Goal: Task Accomplishment & Management: Complete application form

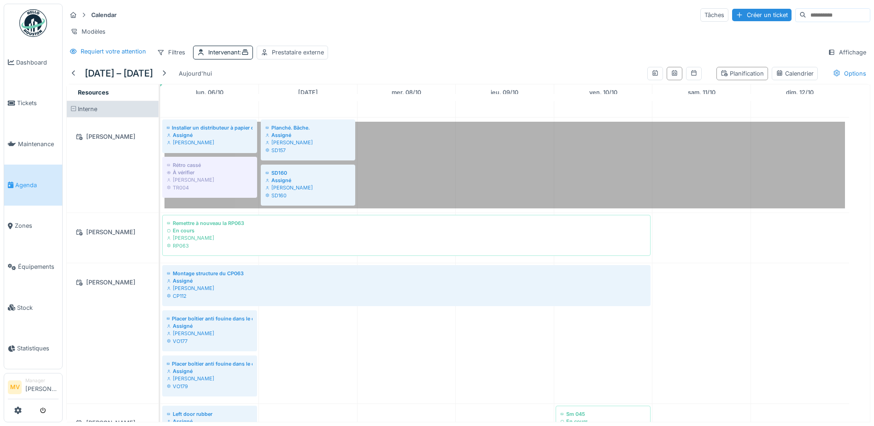
scroll to position [230, 0]
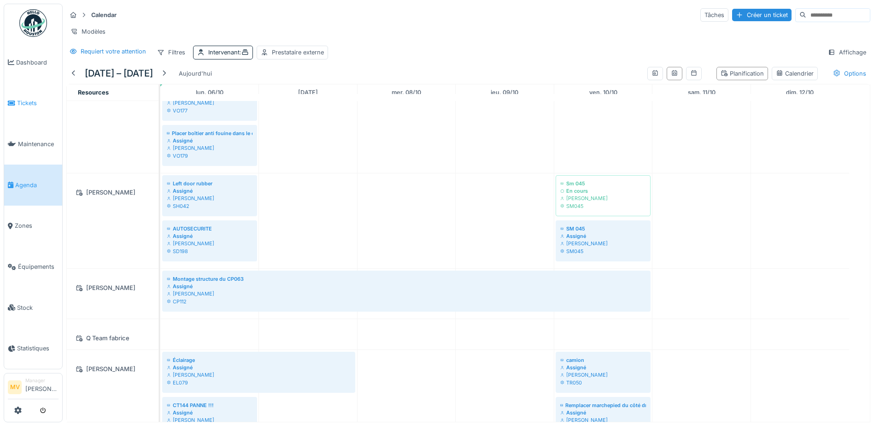
click at [15, 106] on li "Tickets" at bounding box center [33, 103] width 51 height 9
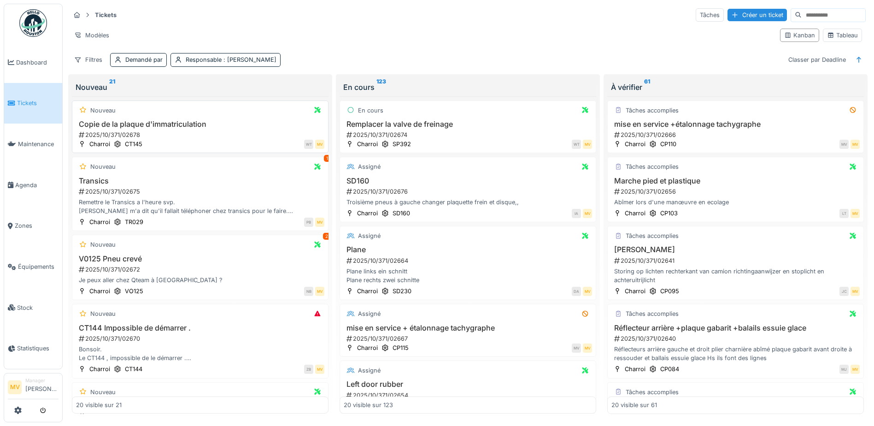
click at [194, 126] on h3 "Copie de la plaque d'immatriculation" at bounding box center [200, 124] width 248 height 9
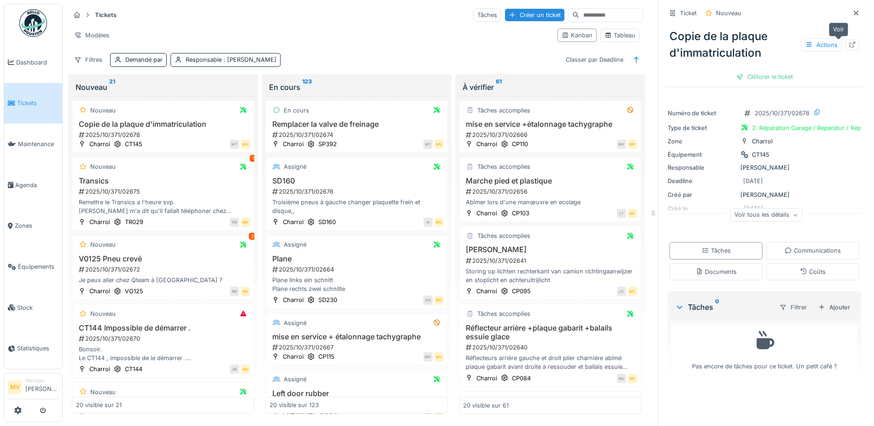
click at [849, 45] on icon at bounding box center [852, 44] width 7 height 6
click at [211, 194] on div "2025/10/371/02675" at bounding box center [164, 191] width 172 height 9
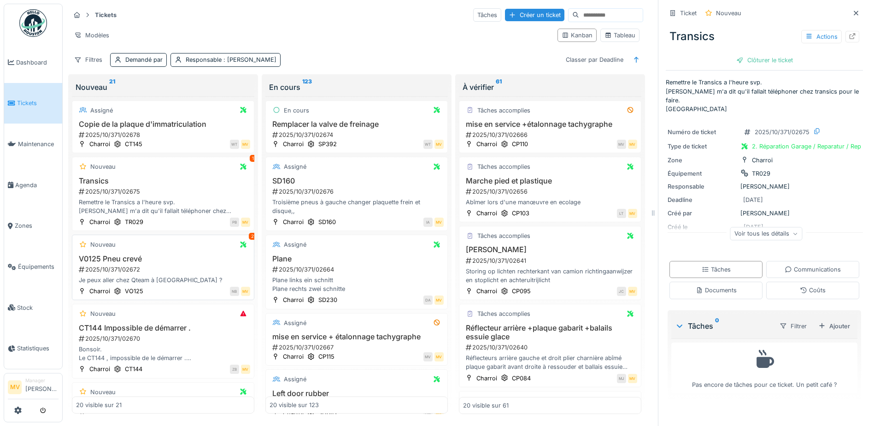
click at [153, 263] on h3 "V0125 Pneu crevé" at bounding box center [163, 258] width 174 height 9
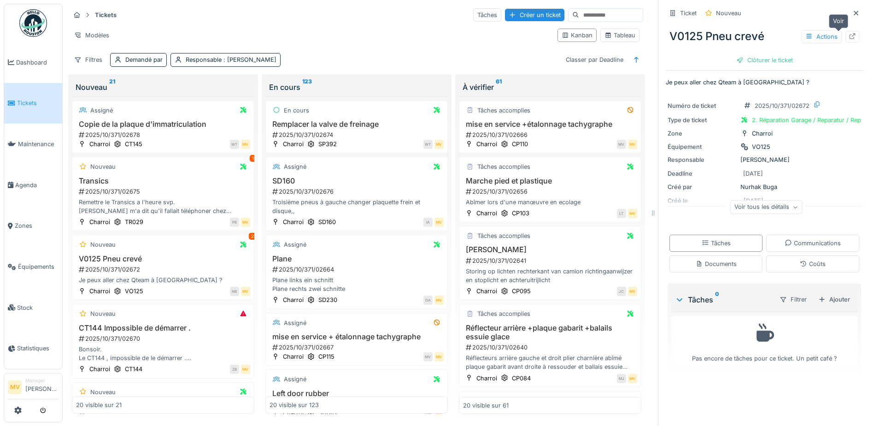
click at [845, 36] on div at bounding box center [852, 37] width 14 height 12
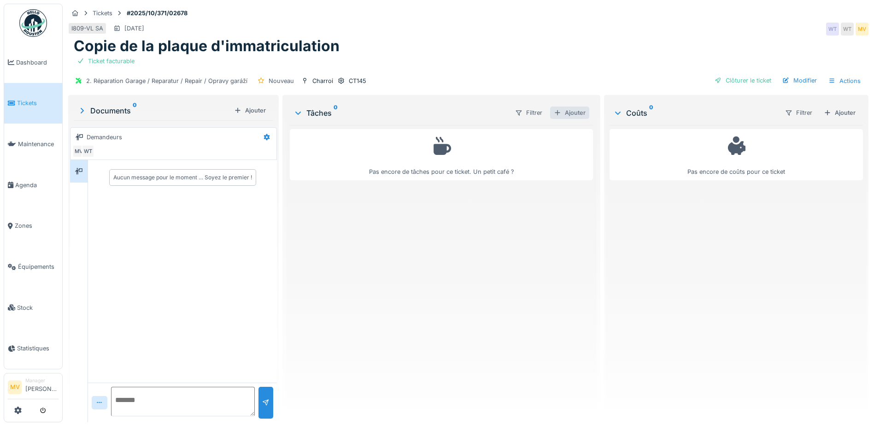
click at [568, 112] on div "Ajouter" at bounding box center [569, 112] width 39 height 12
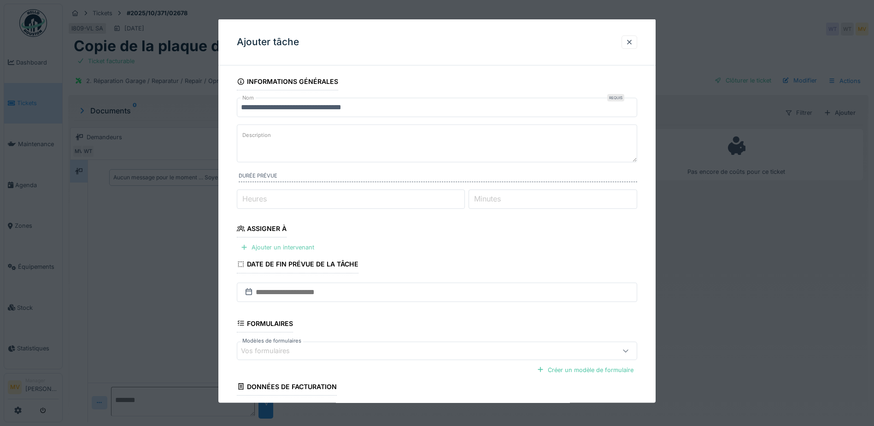
click at [288, 246] on div "Ajouter un intervenant" at bounding box center [277, 247] width 81 height 12
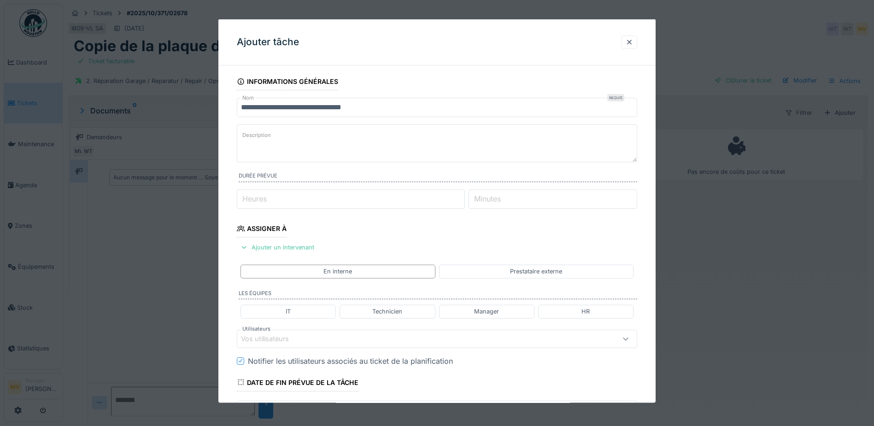
click at [443, 337] on div "Vos utilisateurs" at bounding box center [413, 338] width 345 height 10
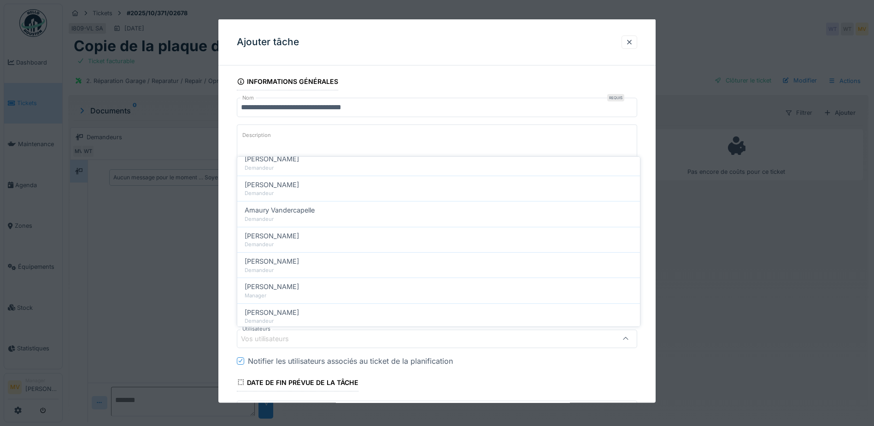
click at [479, 101] on input "**********" at bounding box center [437, 107] width 400 height 19
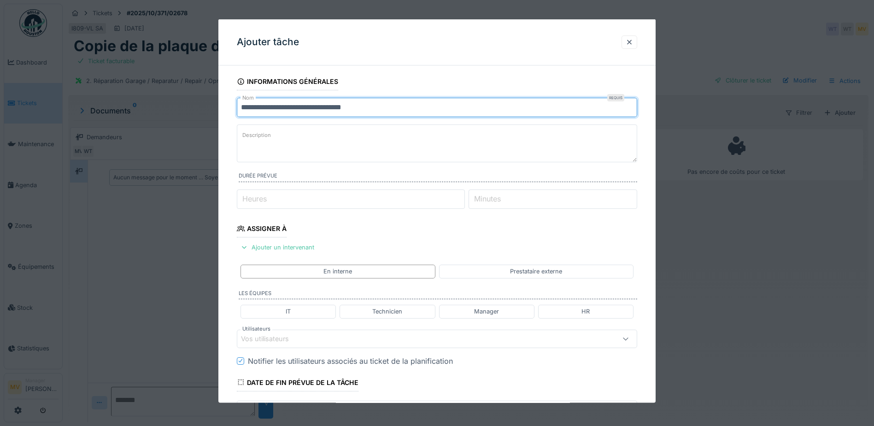
click at [347, 246] on fieldset "**********" at bounding box center [437, 324] width 400 height 502
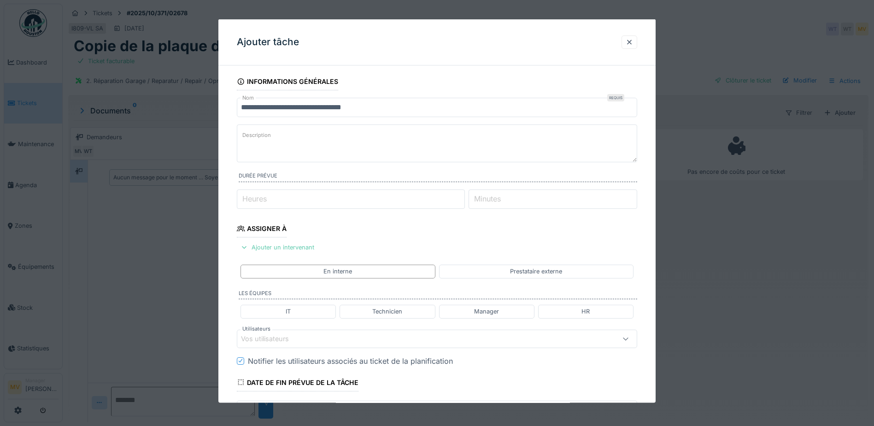
click at [305, 250] on div "Ajouter un intervenant" at bounding box center [277, 247] width 81 height 12
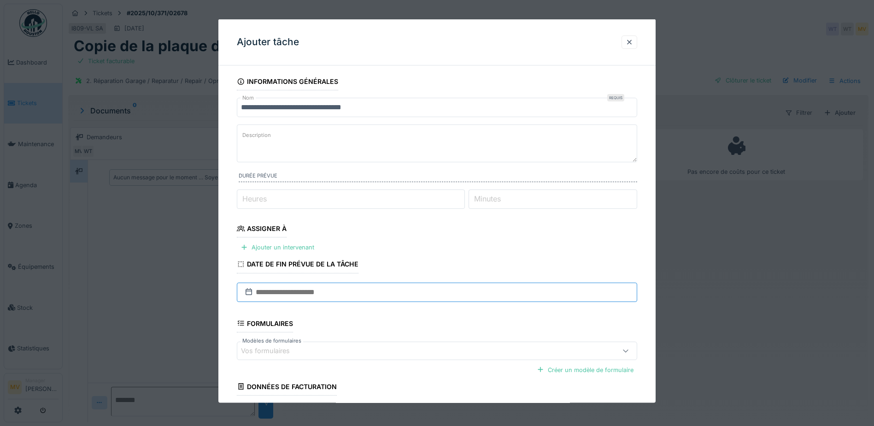
click at [321, 294] on input "text" at bounding box center [437, 291] width 400 height 19
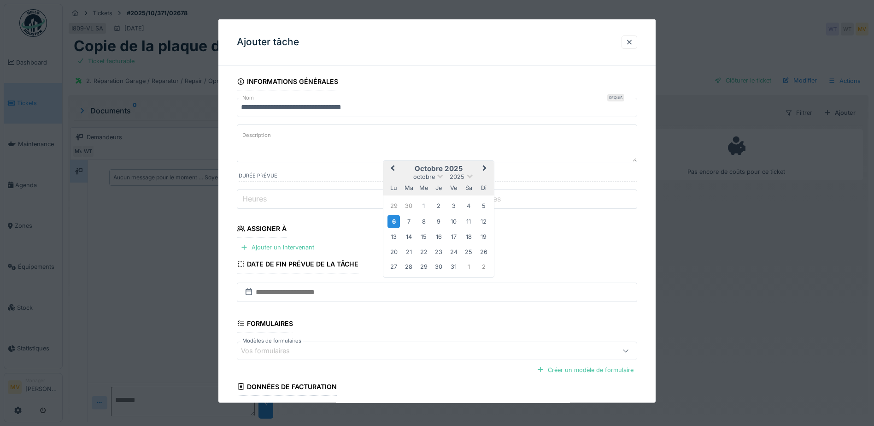
click at [393, 221] on div "6" at bounding box center [393, 220] width 12 height 13
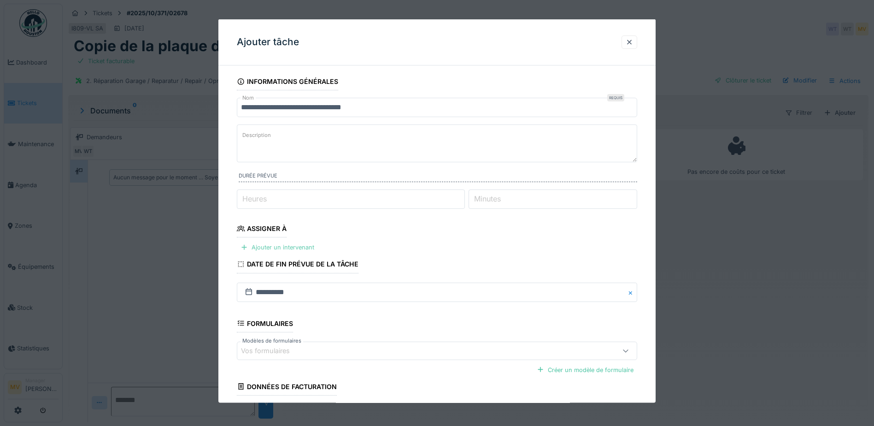
click at [307, 246] on div "Ajouter un intervenant" at bounding box center [277, 247] width 81 height 12
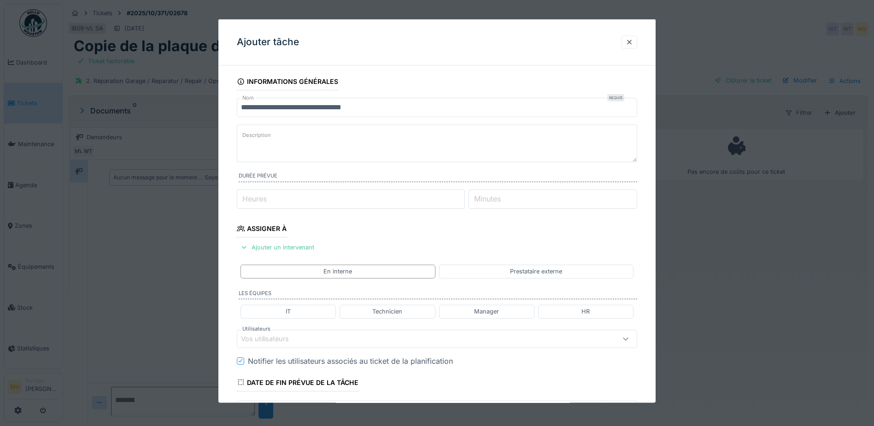
click at [321, 334] on div "Vos utilisateurs" at bounding box center [413, 338] width 345 height 10
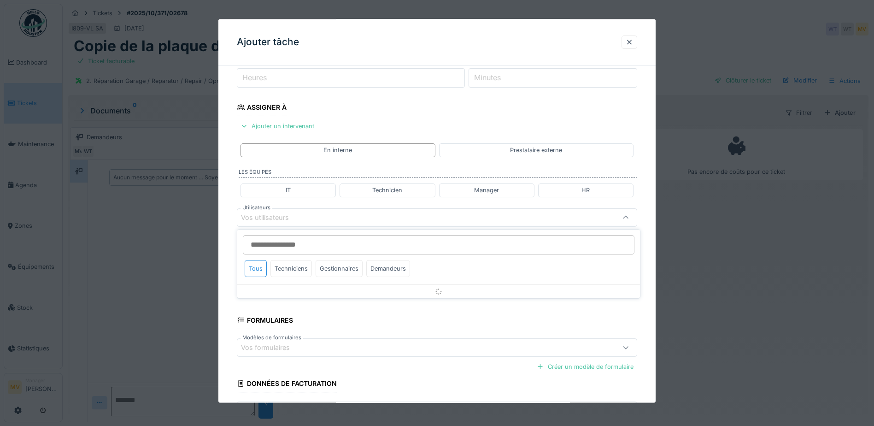
scroll to position [128, 0]
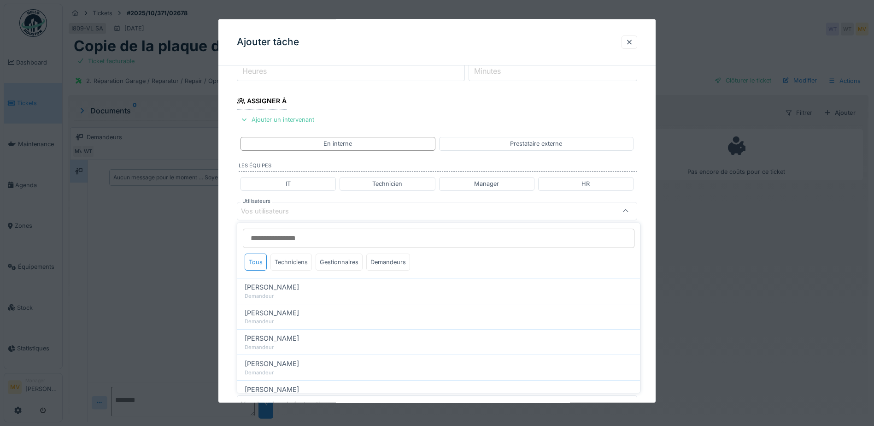
click at [298, 259] on div "Techniciens" at bounding box center [290, 261] width 41 height 17
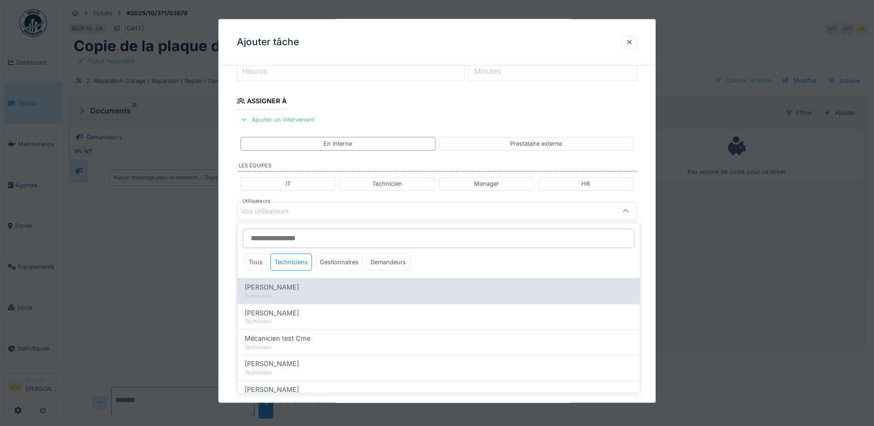
click at [290, 292] on div "Technicien" at bounding box center [439, 296] width 388 height 8
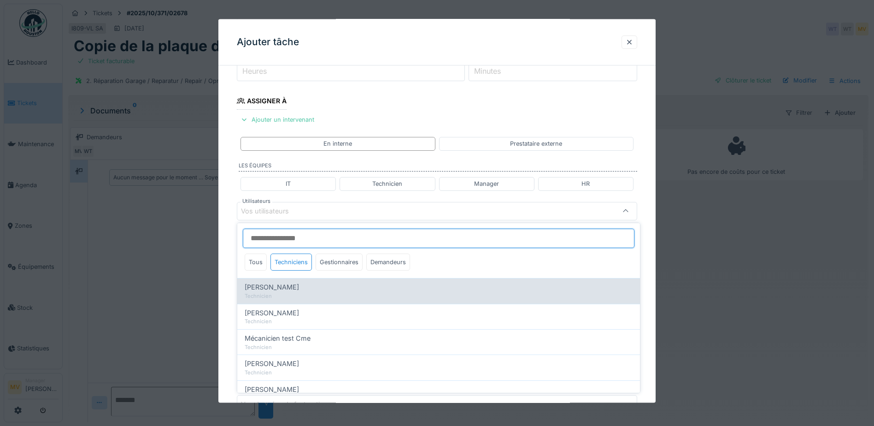
type input "****"
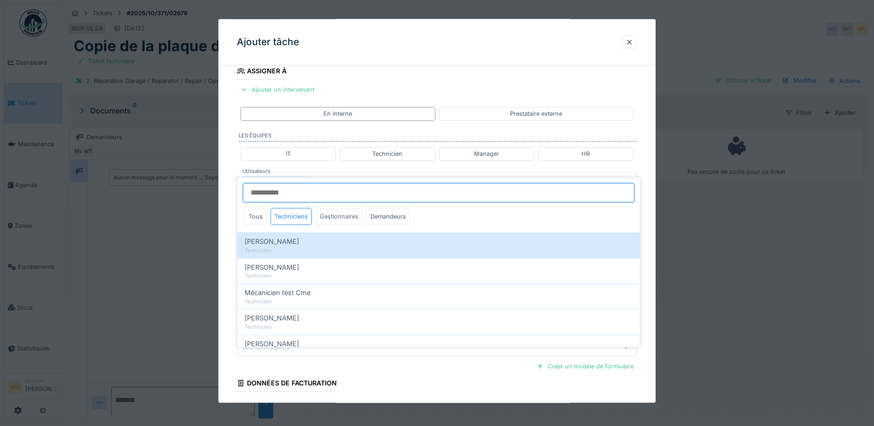
scroll to position [174, 0]
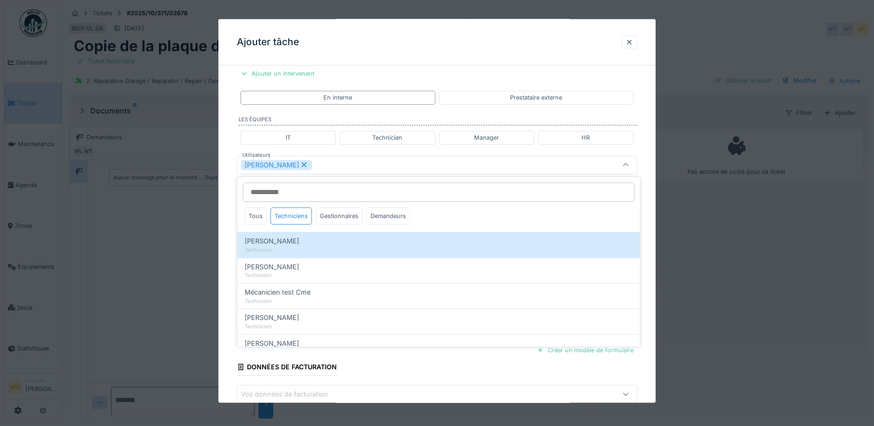
click at [361, 168] on div "[PERSON_NAME]" at bounding box center [413, 164] width 345 height 10
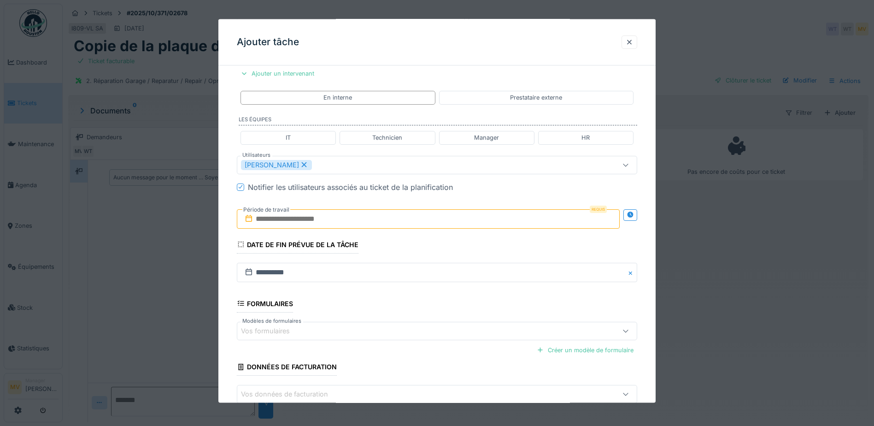
click at [342, 222] on input "text" at bounding box center [428, 218] width 383 height 19
click at [402, 291] on div "7" at bounding box center [400, 294] width 12 height 12
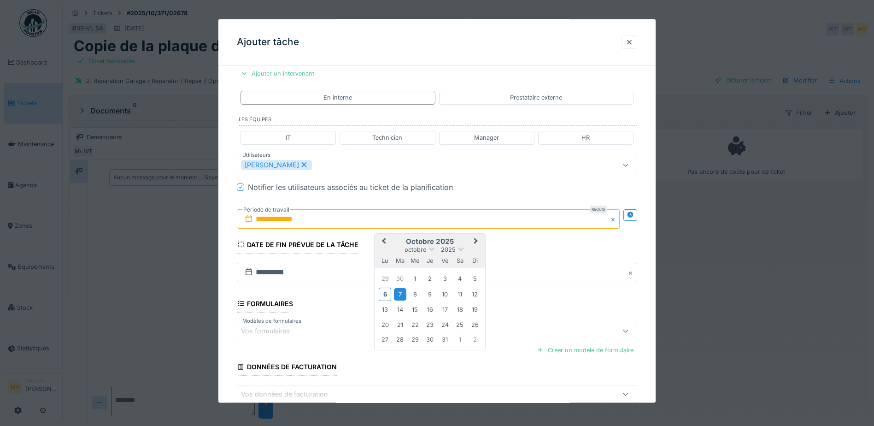
click at [402, 291] on div "7" at bounding box center [400, 294] width 12 height 12
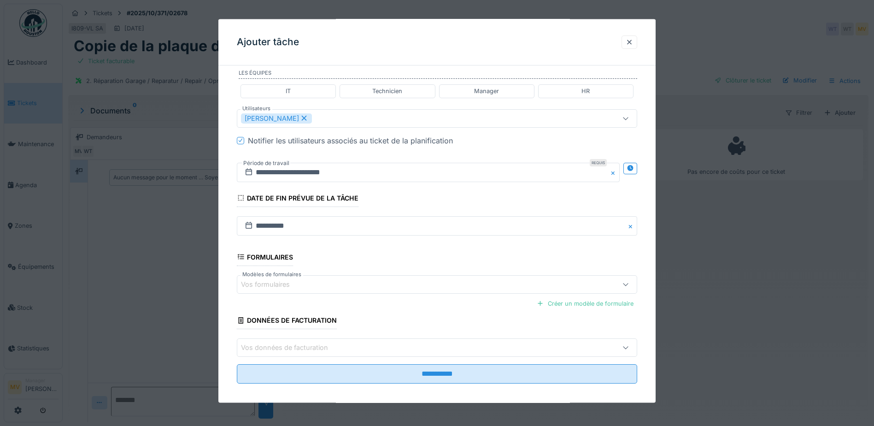
scroll to position [227, 0]
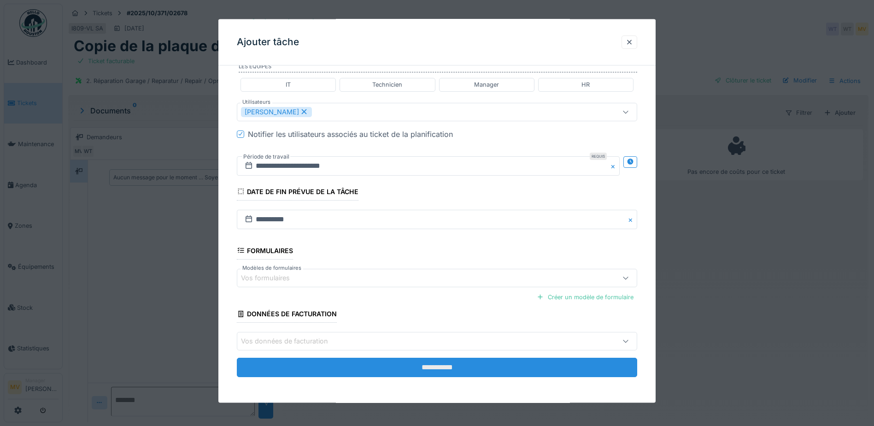
click at [446, 362] on input "**********" at bounding box center [437, 367] width 400 height 19
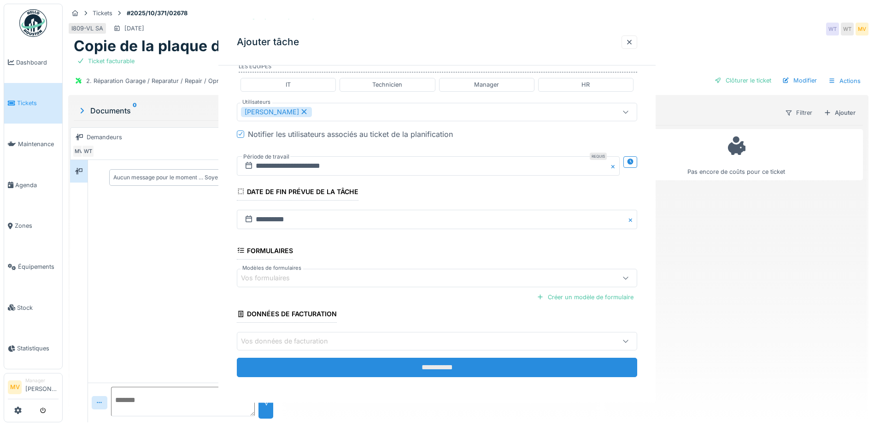
scroll to position [0, 0]
